Goal: Task Accomplishment & Management: Manage account settings

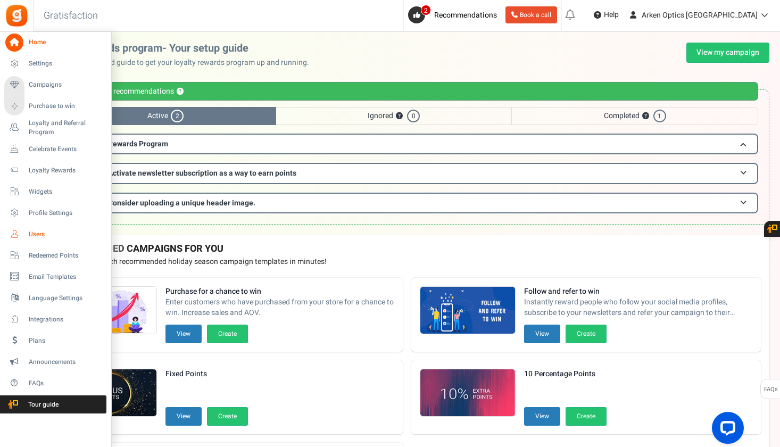
click at [36, 231] on span "Users" at bounding box center [66, 234] width 74 height 9
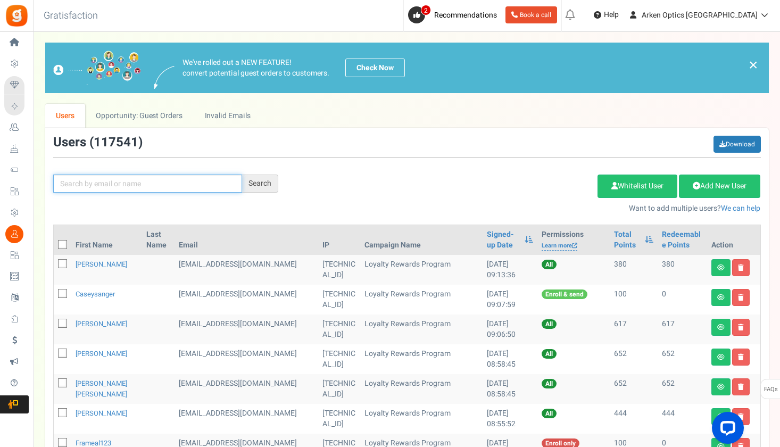
click at [120, 178] on input "text" at bounding box center [147, 183] width 189 height 18
paste input "[PERSON_NAME][EMAIL_ADDRESS][PERSON_NAME][DOMAIN_NAME]"
type input "[PERSON_NAME][EMAIL_ADDRESS][PERSON_NAME][DOMAIN_NAME]"
click at [256, 180] on div "Search" at bounding box center [260, 183] width 36 height 18
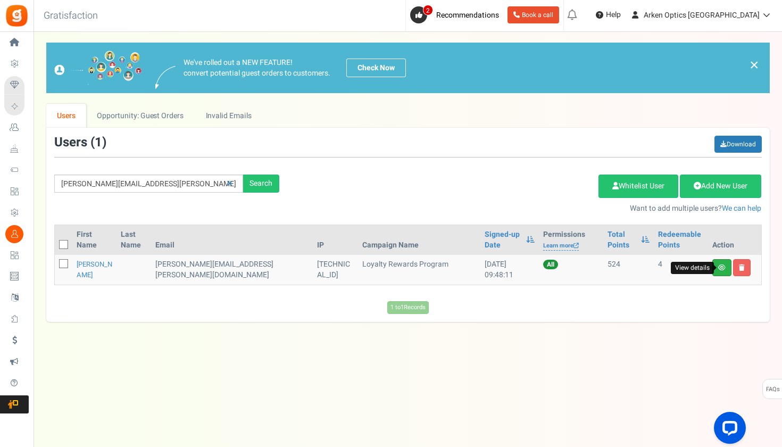
click at [720, 265] on icon at bounding box center [721, 267] width 7 height 6
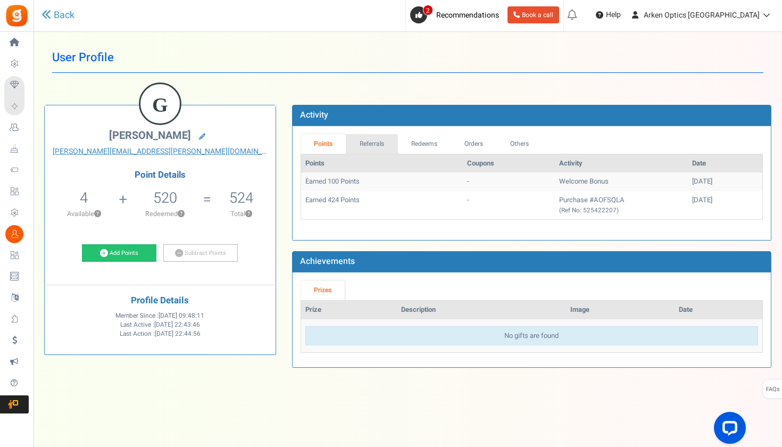
click at [383, 143] on link "Referrals" at bounding box center [372, 144] width 52 height 20
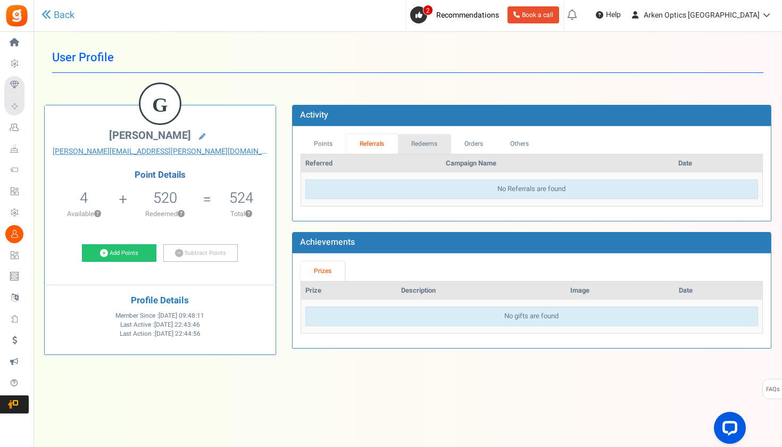
click at [426, 143] on link "Redeems" at bounding box center [424, 144] width 53 height 20
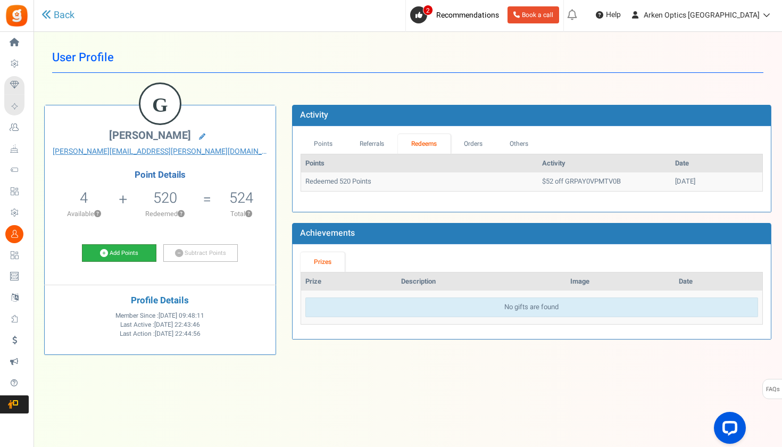
click at [124, 253] on link "Add Points" at bounding box center [119, 253] width 74 height 18
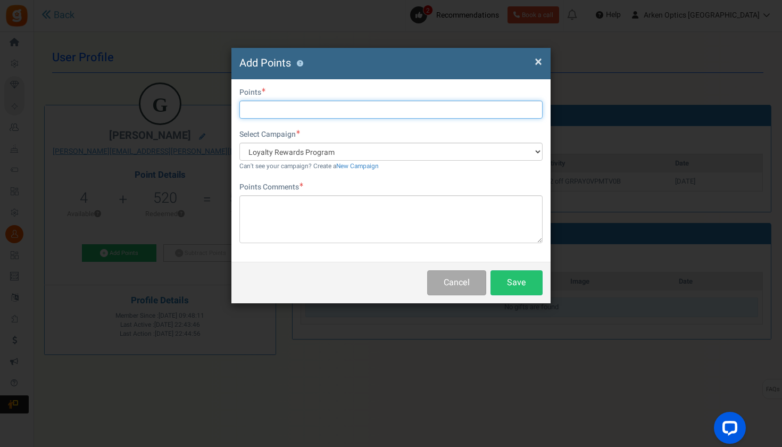
click at [283, 111] on input "text" at bounding box center [390, 110] width 303 height 18
type input "520"
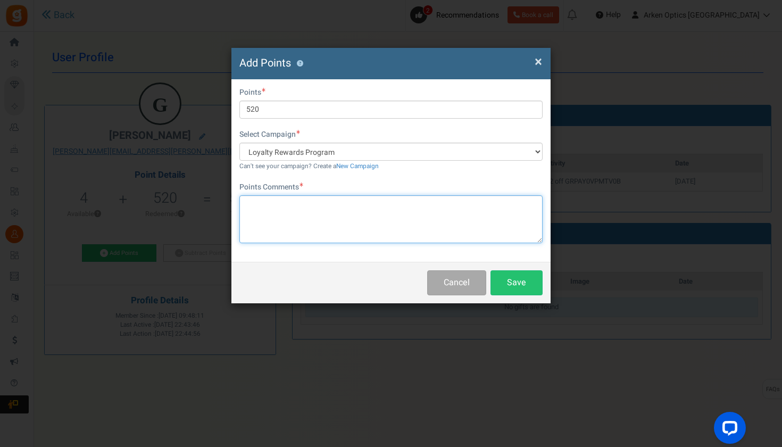
click at [285, 216] on textarea at bounding box center [390, 219] width 303 height 48
click at [313, 204] on textarea "removed from order-RAY" at bounding box center [390, 219] width 303 height 48
type textarea "removed from order to apply code ARKEN-RAY"
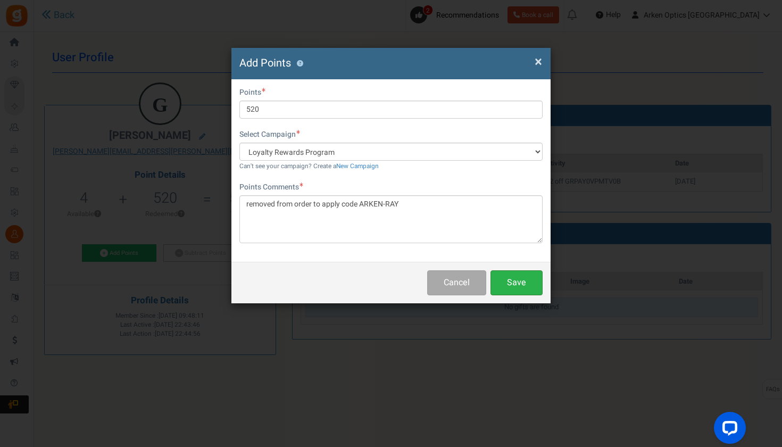
click at [509, 280] on button "Save" at bounding box center [516, 282] width 52 height 25
